Goal: Navigation & Orientation: Find specific page/section

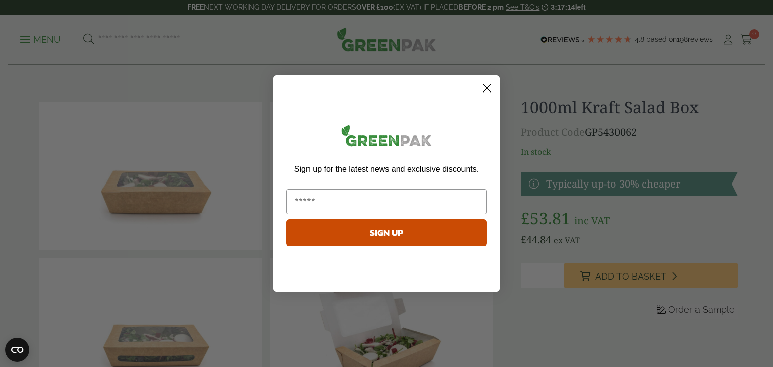
click at [488, 90] on icon "Close dialog" at bounding box center [486, 88] width 7 height 7
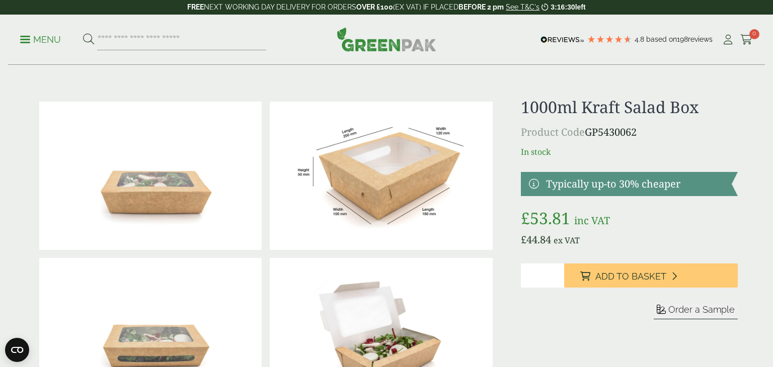
click at [29, 36] on link "Menu" at bounding box center [40, 39] width 41 height 10
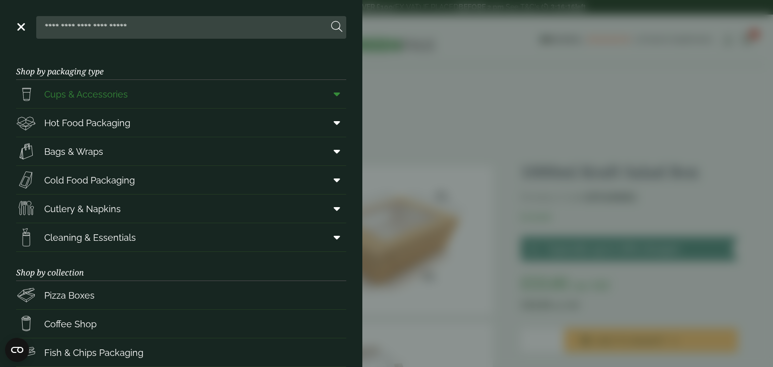
click at [323, 95] on span at bounding box center [334, 94] width 23 height 19
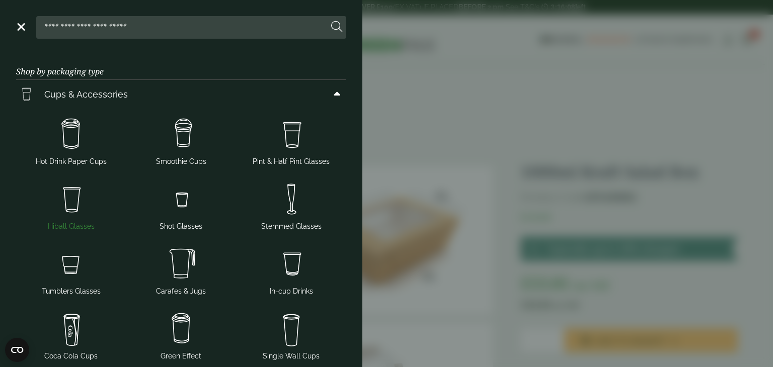
click at [79, 198] on img at bounding box center [71, 199] width 102 height 40
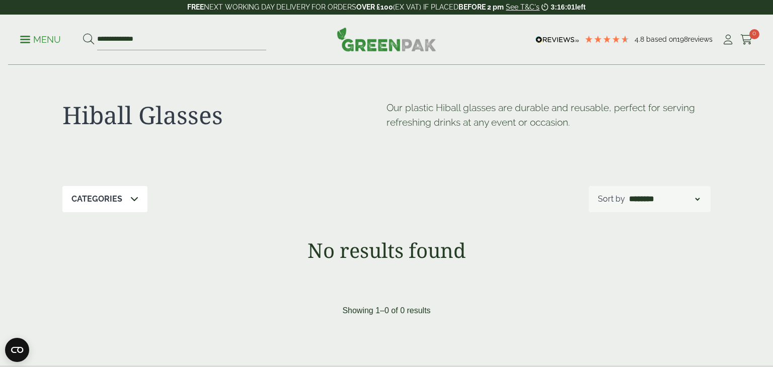
click at [23, 42] on link "Menu" at bounding box center [40, 39] width 41 height 10
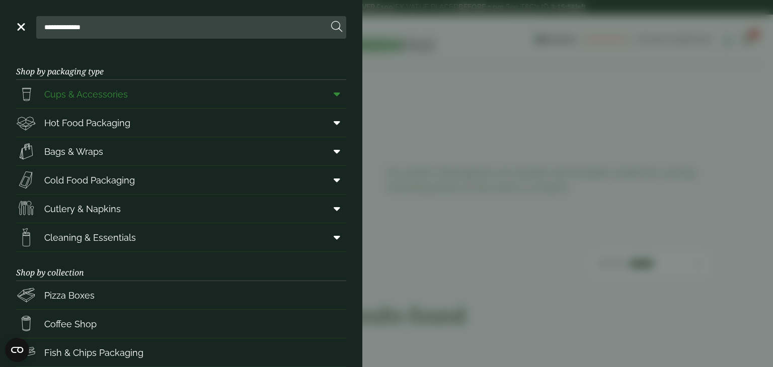
click at [72, 102] on span "Cups & Accessories" at bounding box center [72, 94] width 112 height 20
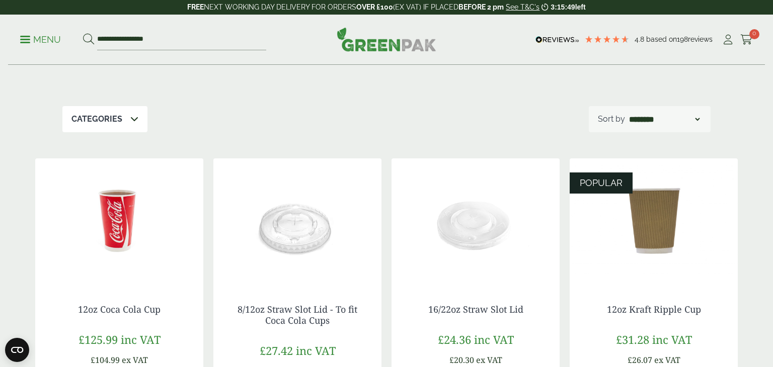
scroll to position [57, 0]
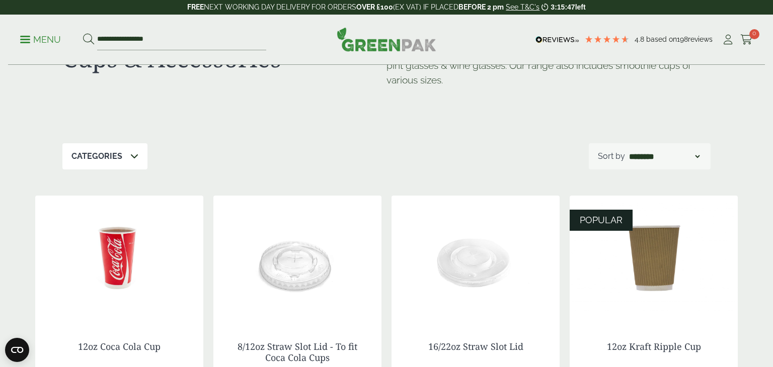
click at [132, 156] on icon at bounding box center [134, 156] width 8 height 8
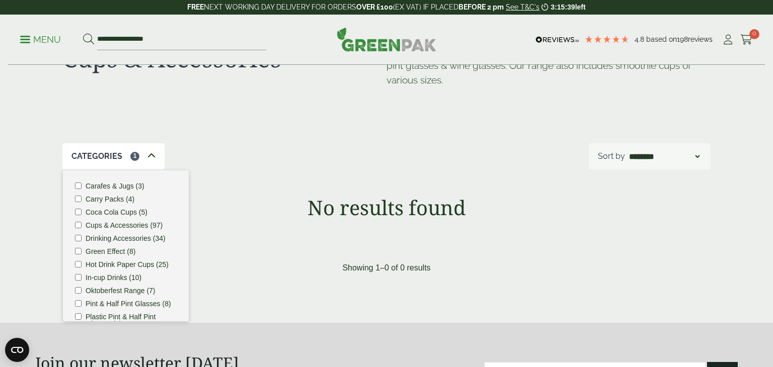
click at [342, 124] on div "Cups & Accessories So your beer gardens are always ready, we have a vast range …" at bounding box center [386, 76] width 648 height 135
click at [498, 267] on div "Showing 1–0 of 0 results" at bounding box center [386, 268] width 702 height 12
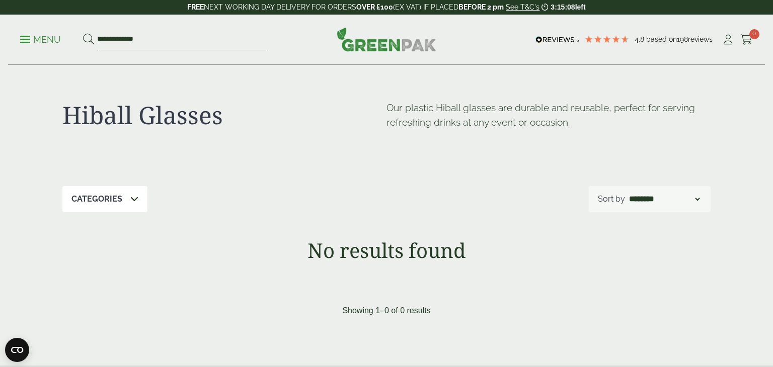
click at [378, 170] on div "Hiball Glasses Our plastic Hiball glasses are durable and reusable, perfect for…" at bounding box center [386, 125] width 648 height 121
click at [183, 43] on input "**********" at bounding box center [181, 39] width 169 height 21
click at [83, 33] on button at bounding box center [88, 39] width 11 height 13
